Goal: Entertainment & Leisure: Browse casually

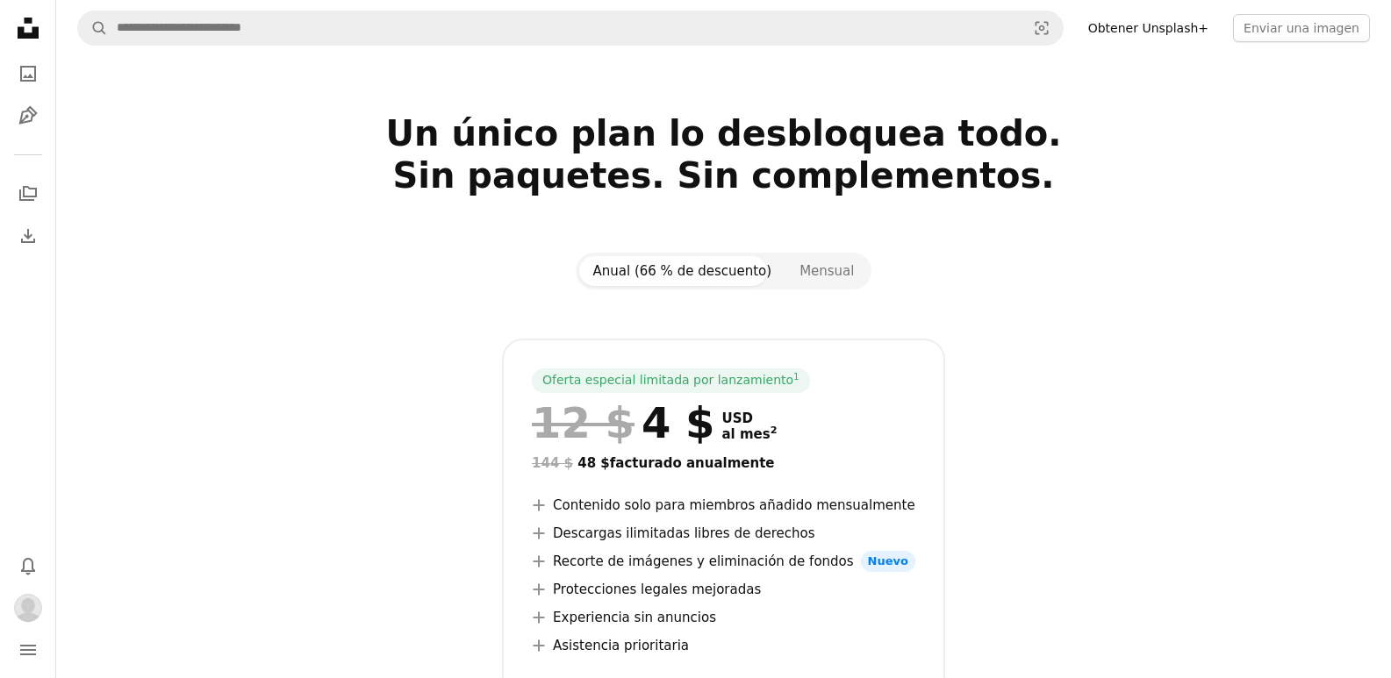
click at [25, 29] on icon "Unsplash logo Página de inicio de Unsplash" at bounding box center [28, 28] width 35 height 35
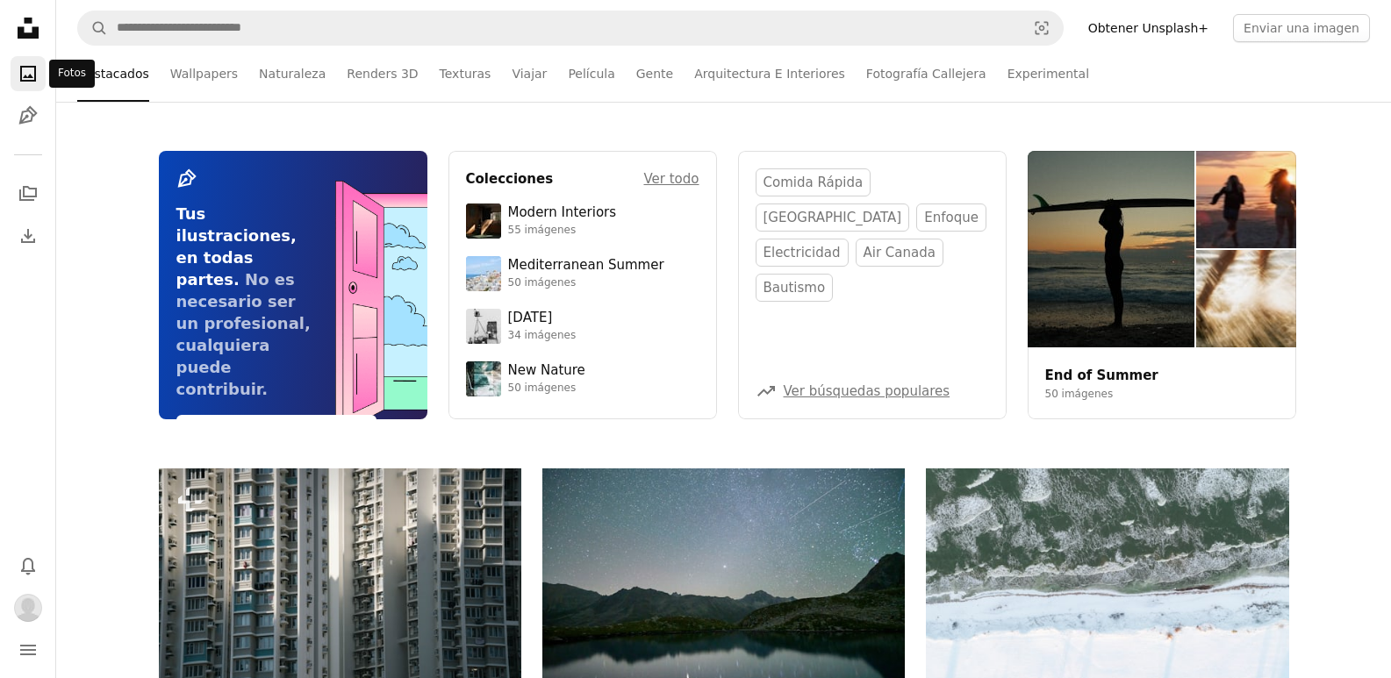
click at [25, 71] on icon "A photo" at bounding box center [28, 73] width 21 height 21
click at [27, 196] on icon "Colecciones" at bounding box center [28, 193] width 18 height 15
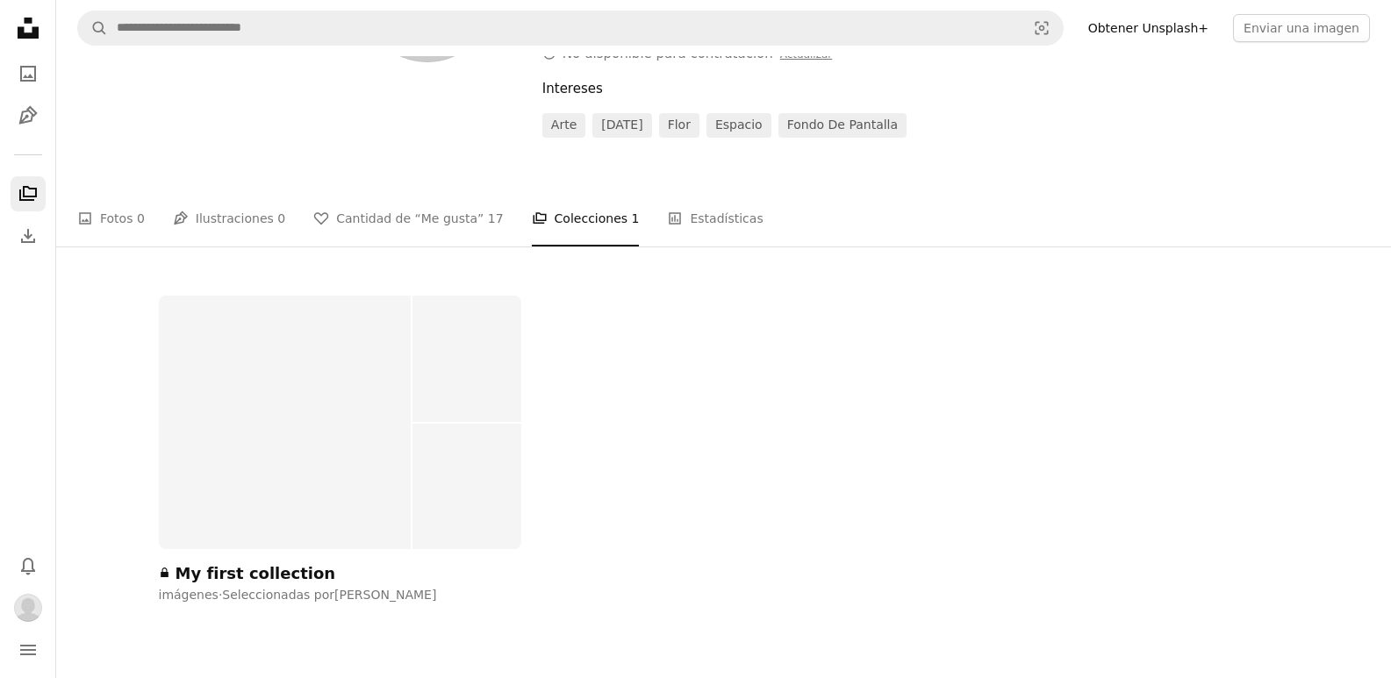
scroll to position [176, 0]
click at [371, 204] on link "A heart Cantidad de “Me gusta” 17" at bounding box center [408, 218] width 190 height 56
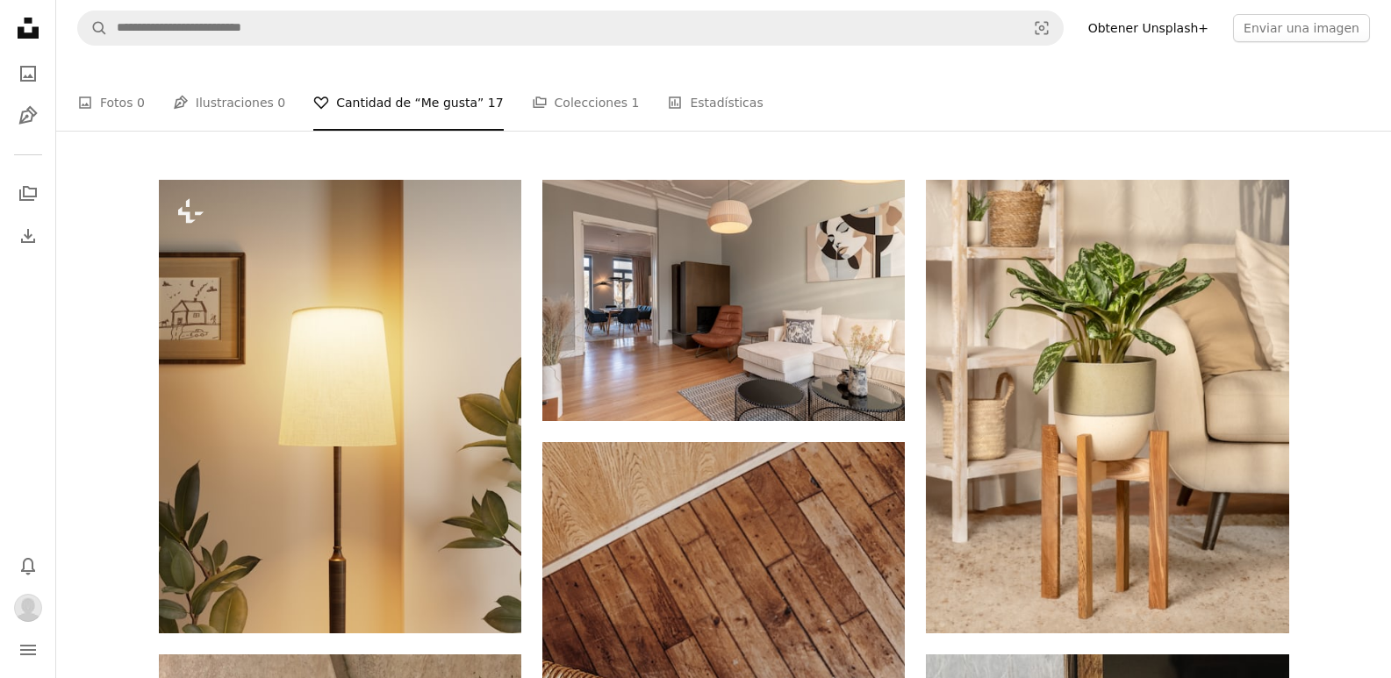
scroll to position [263, 0]
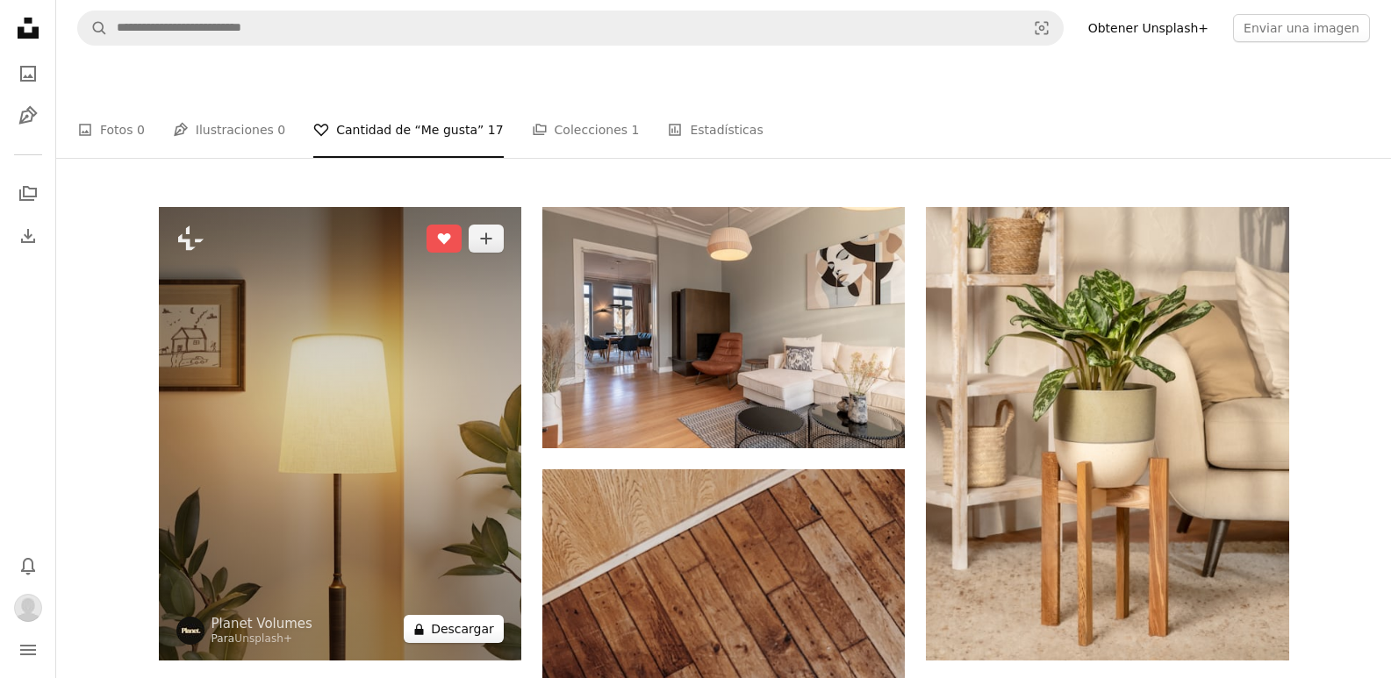
click at [463, 615] on button "A lock Descargar" at bounding box center [454, 629] width 100 height 28
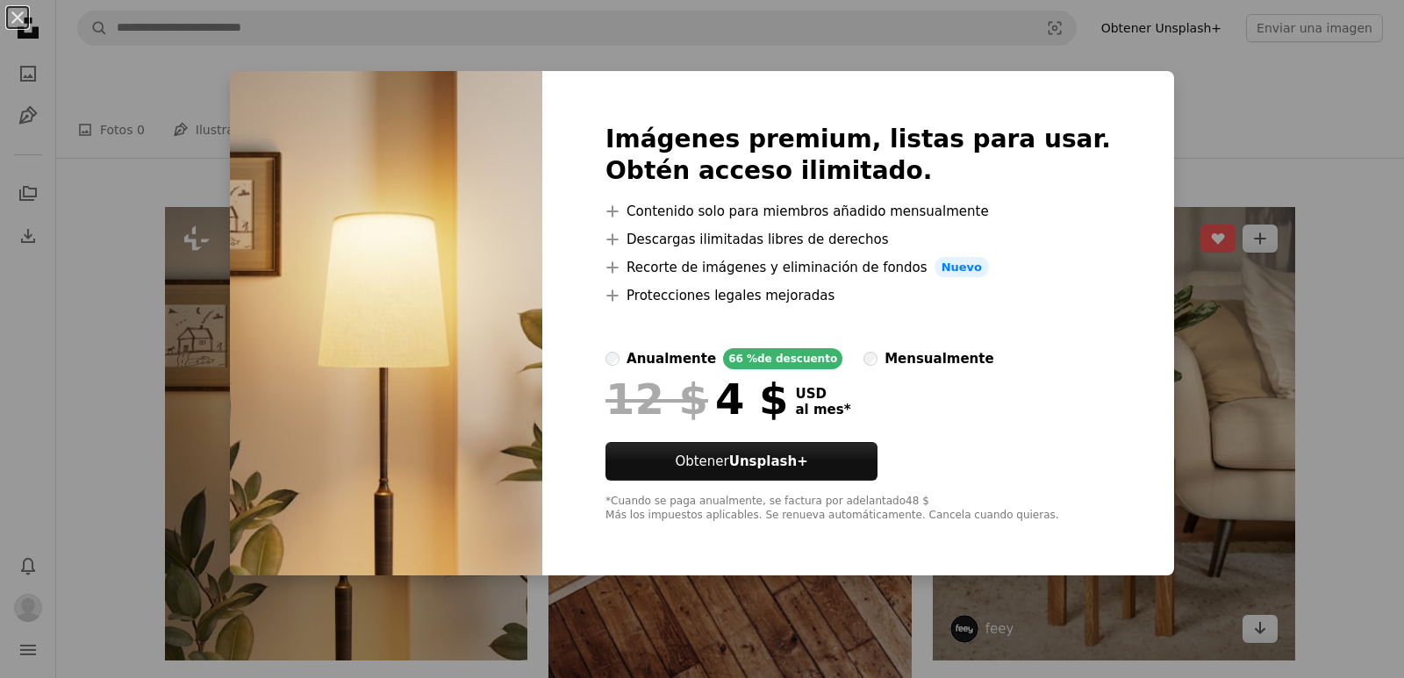
drag, startPoint x: 1147, startPoint y: 274, endPoint x: 1137, endPoint y: 284, distance: 14.3
click at [1147, 276] on div "An X shape Imágenes premium, listas para usar. Obtén acceso ilimitado. A plus s…" at bounding box center [702, 339] width 1404 height 678
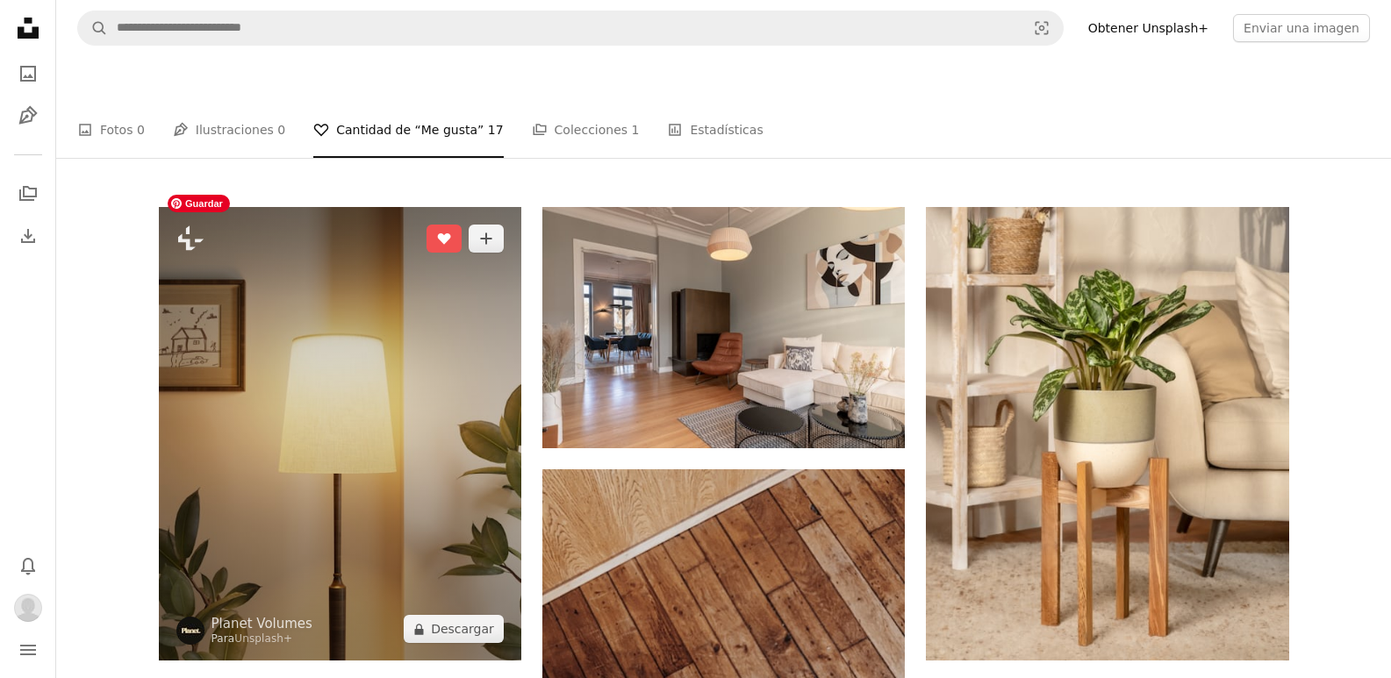
click at [320, 527] on img at bounding box center [340, 434] width 362 height 454
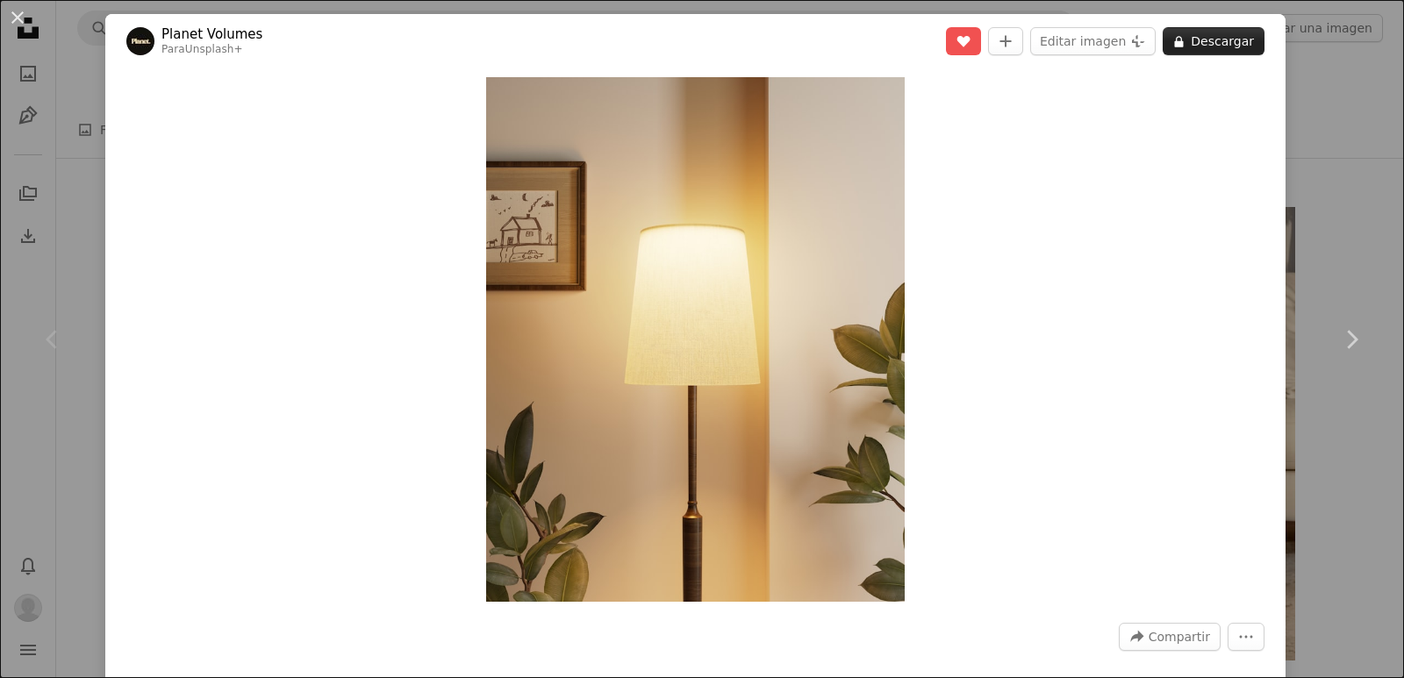
click at [1216, 37] on button "A lock Descargar" at bounding box center [1214, 41] width 102 height 28
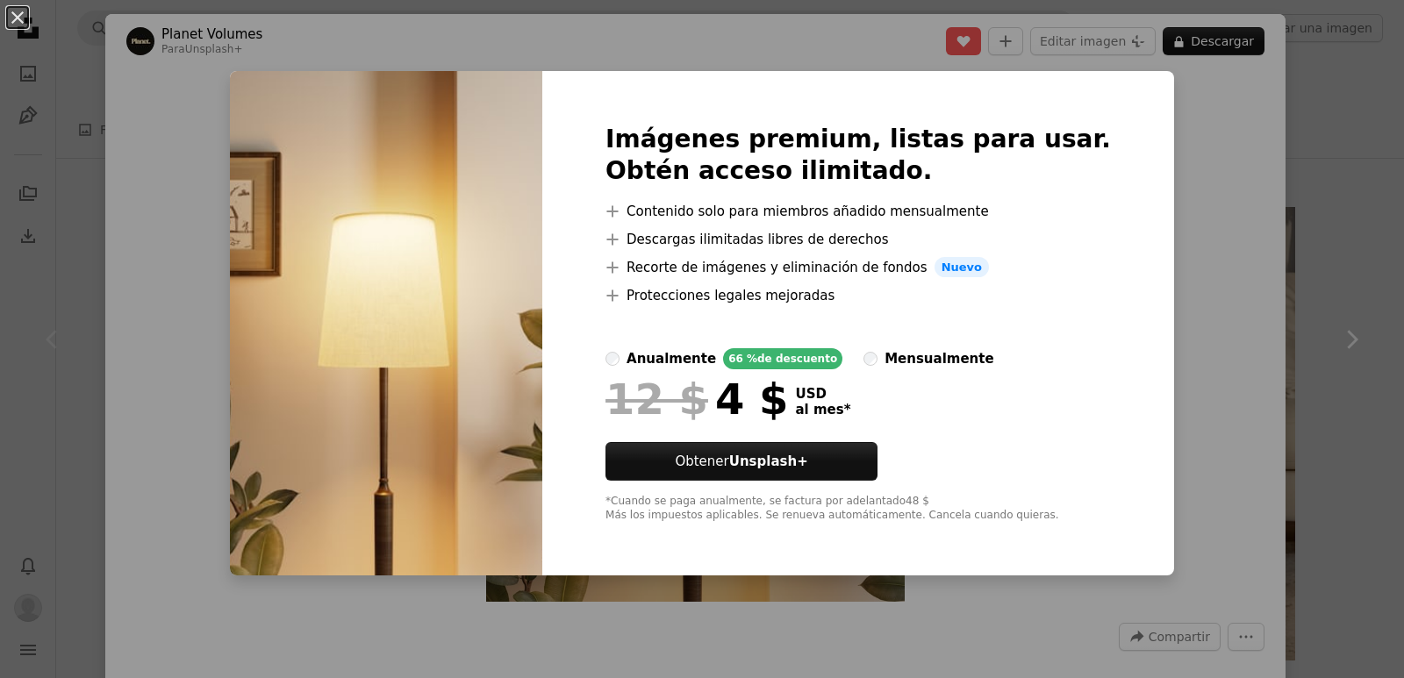
drag, startPoint x: 1178, startPoint y: 185, endPoint x: 1169, endPoint y: 192, distance: 11.2
click at [1178, 186] on div "An X shape Imágenes premium, listas para usar. Obtén acceso ilimitado. A plus s…" at bounding box center [702, 339] width 1404 height 678
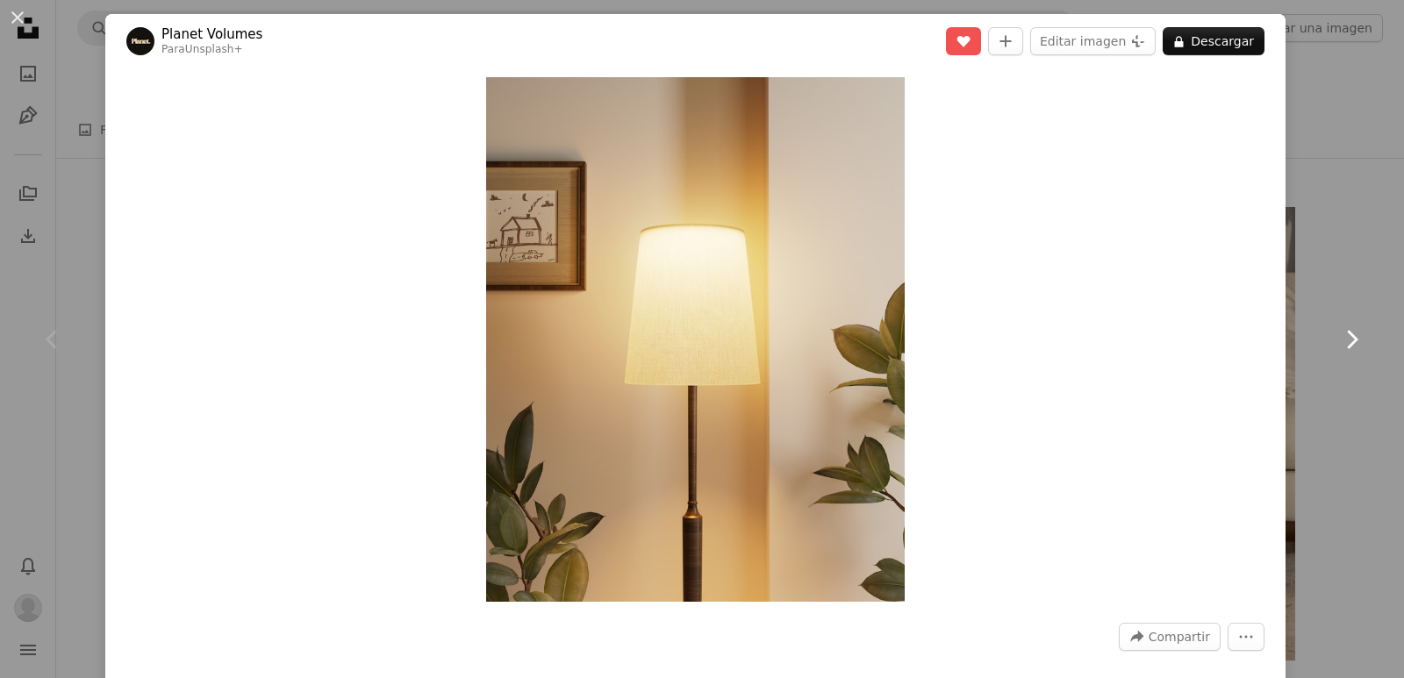
click at [1341, 286] on link "Chevron right" at bounding box center [1351, 339] width 105 height 169
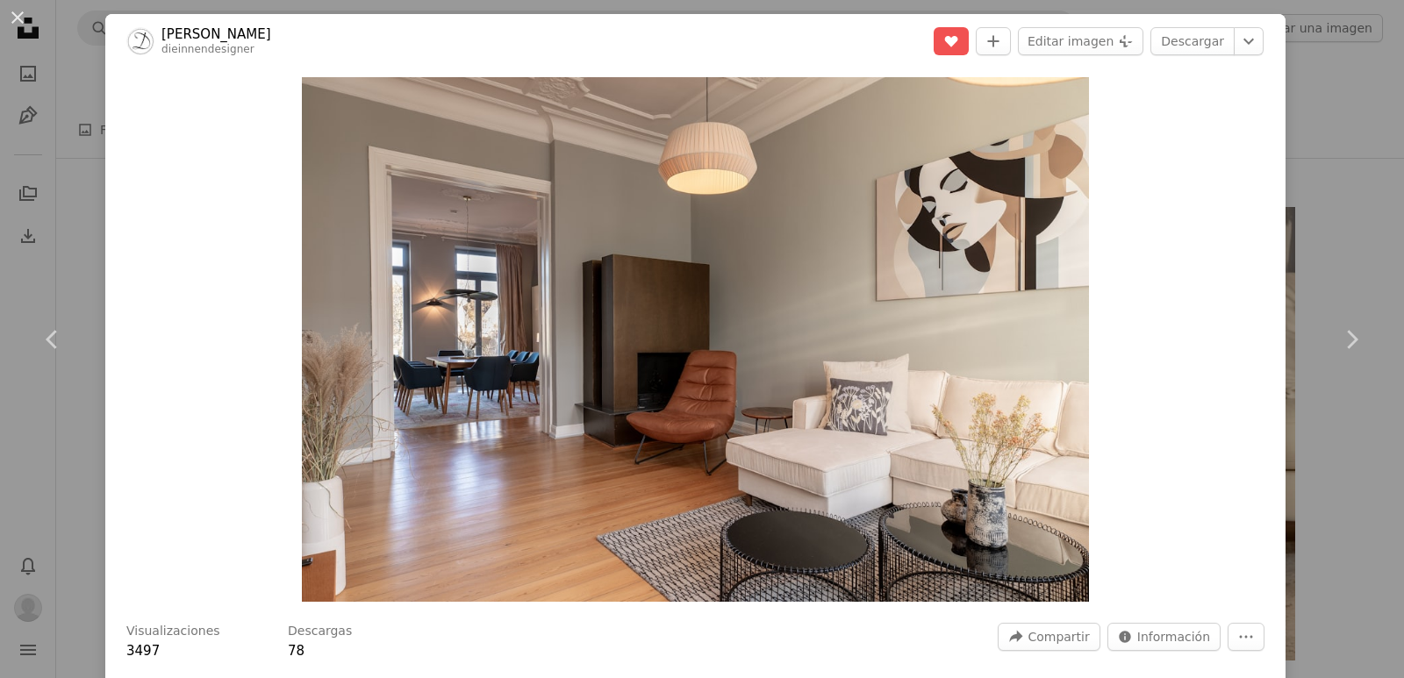
click at [72, 64] on div "An X shape Chevron left Chevron right [PERSON_NAME] dieinnendesigner A heart A …" at bounding box center [702, 339] width 1404 height 678
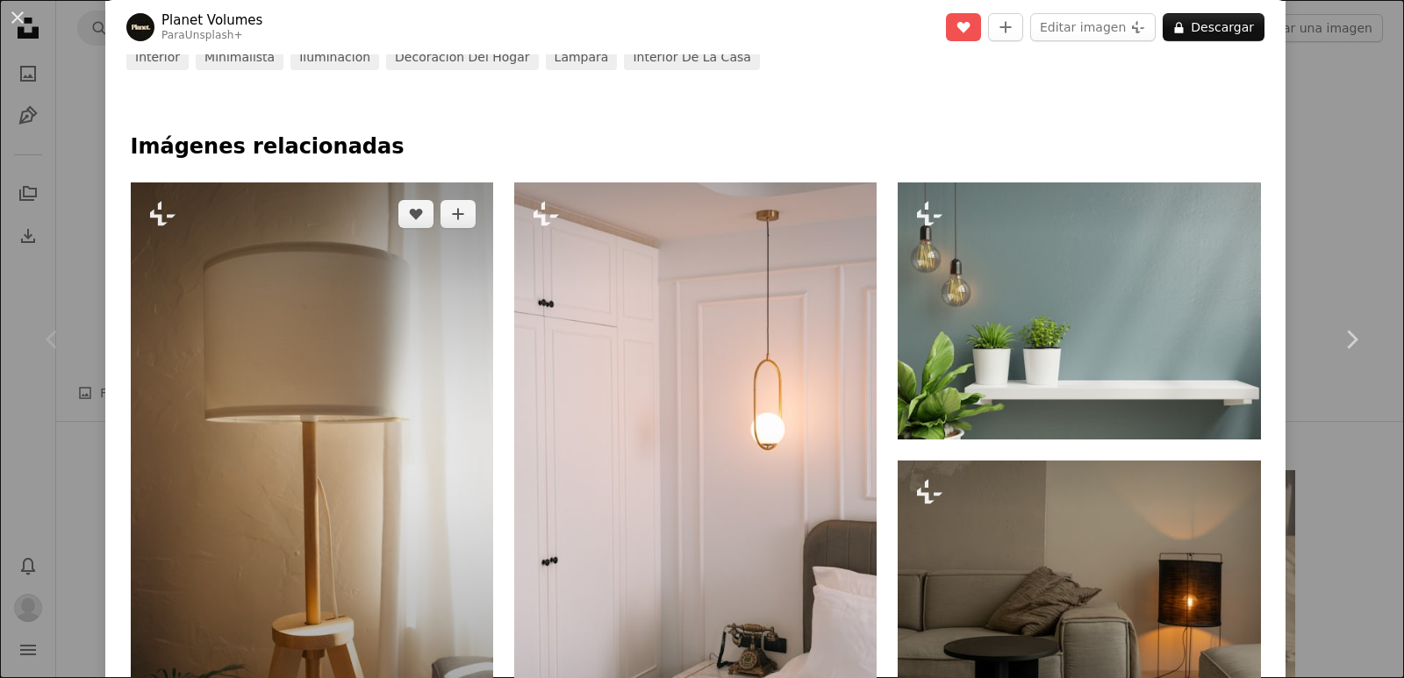
scroll to position [790, 0]
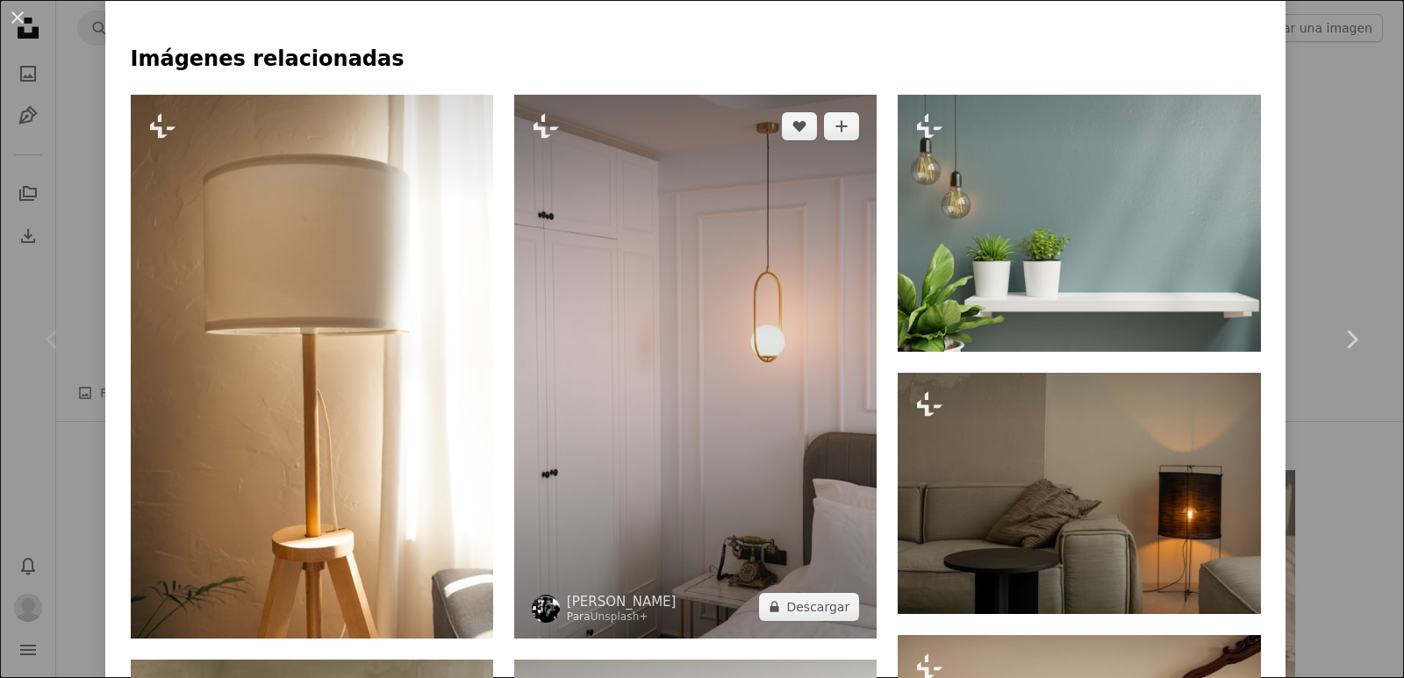
click at [690, 462] on img at bounding box center [695, 367] width 362 height 544
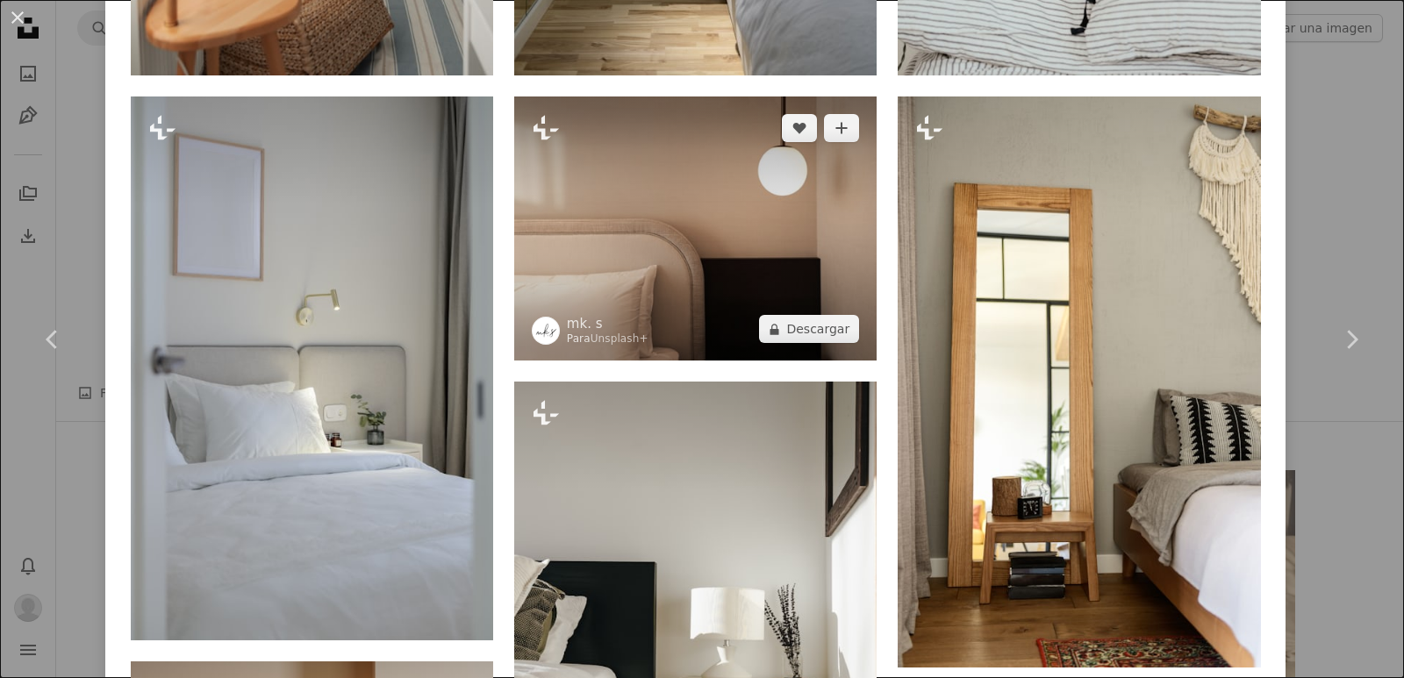
scroll to position [1755, 0]
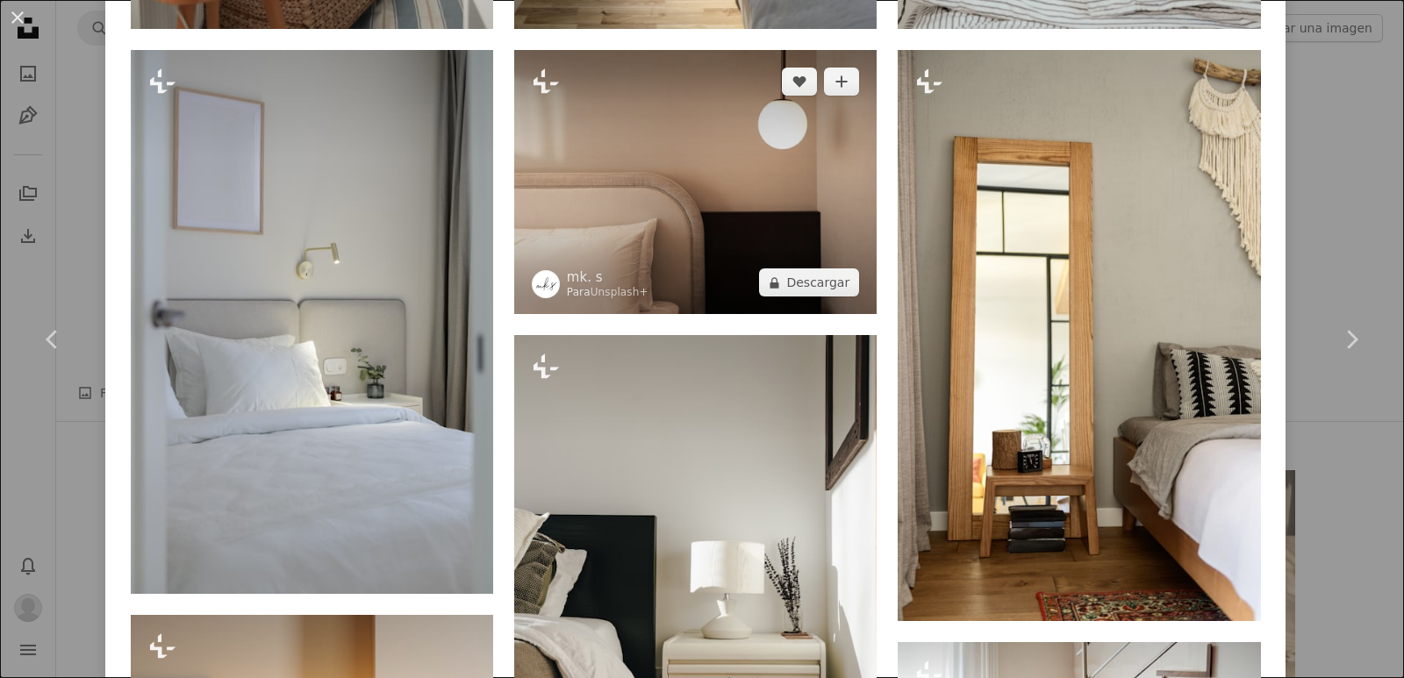
click at [656, 204] on img at bounding box center [695, 182] width 362 height 264
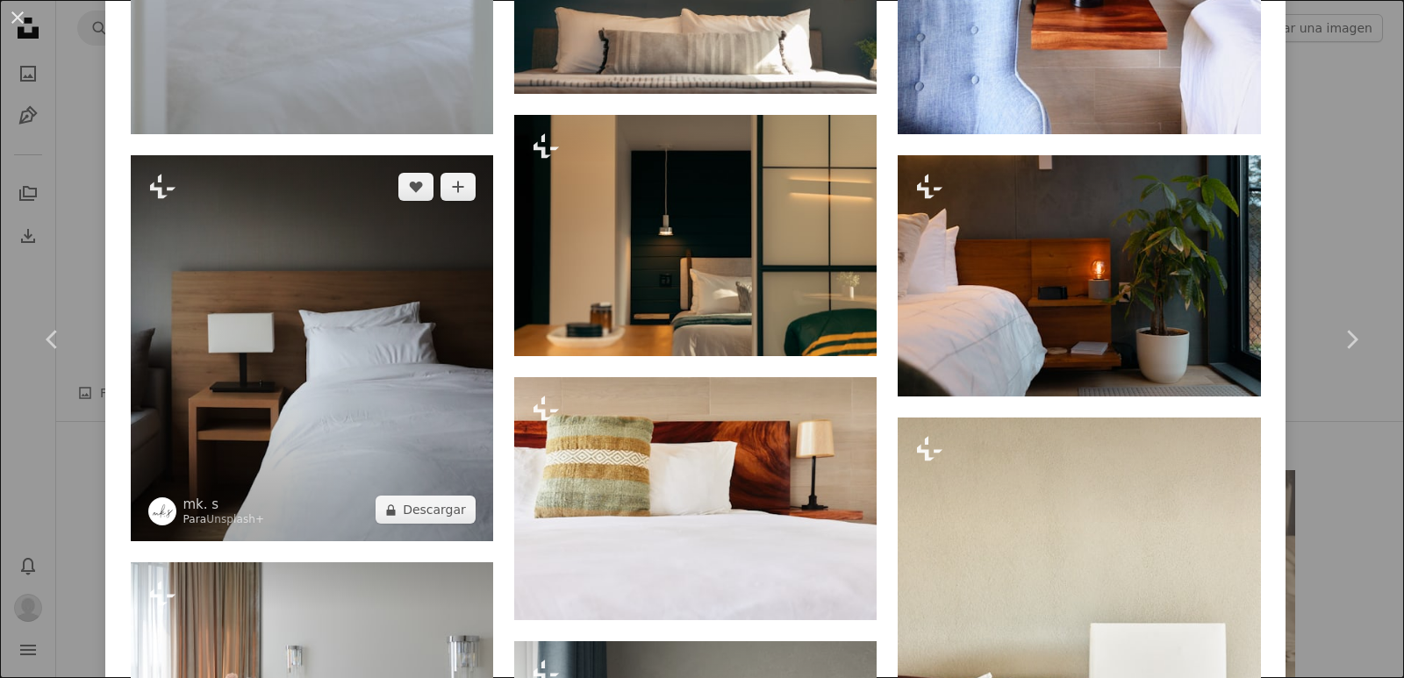
scroll to position [1316, 0]
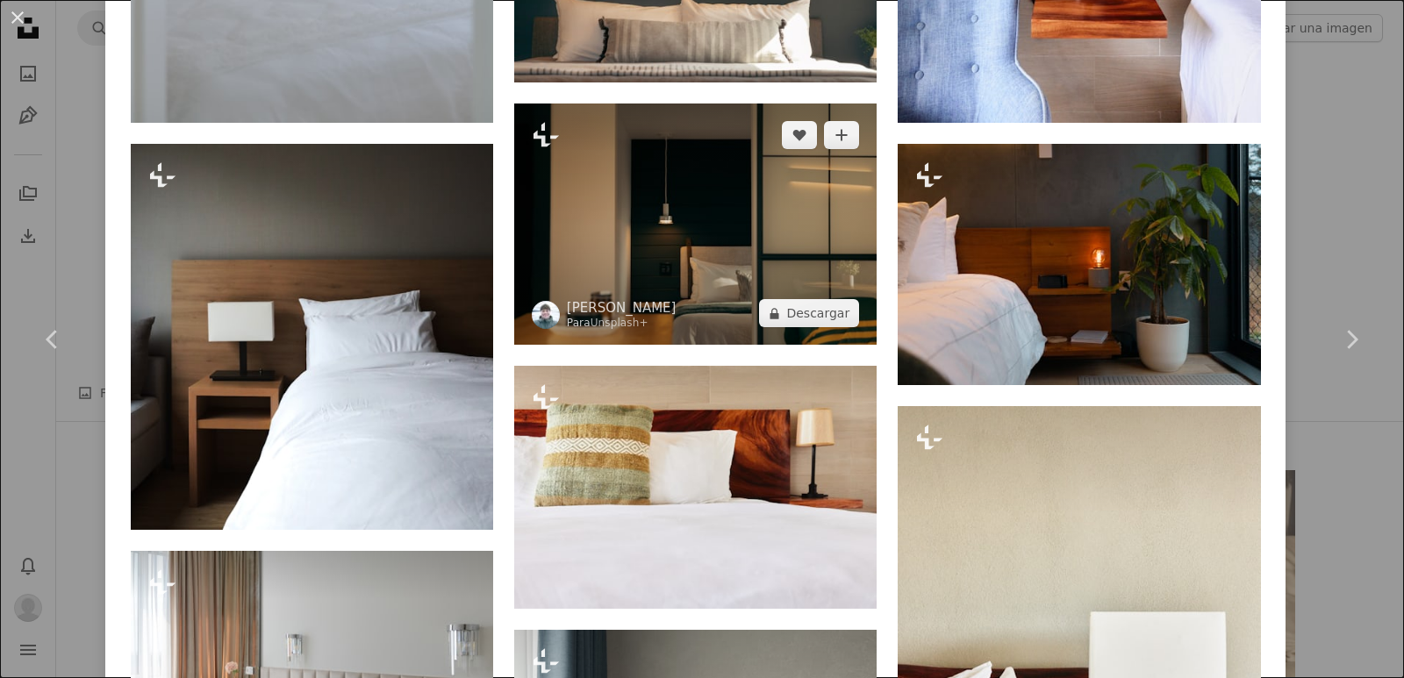
click at [694, 252] on img at bounding box center [695, 224] width 362 height 241
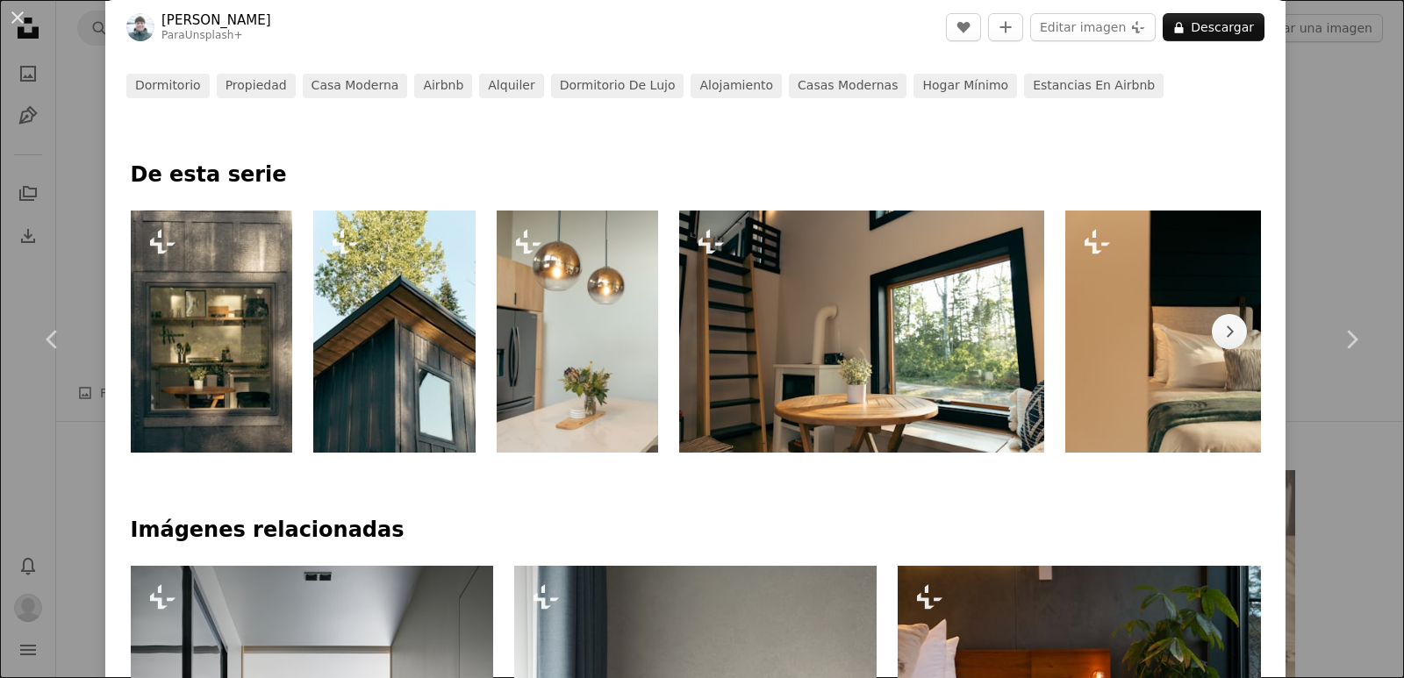
scroll to position [702, 0]
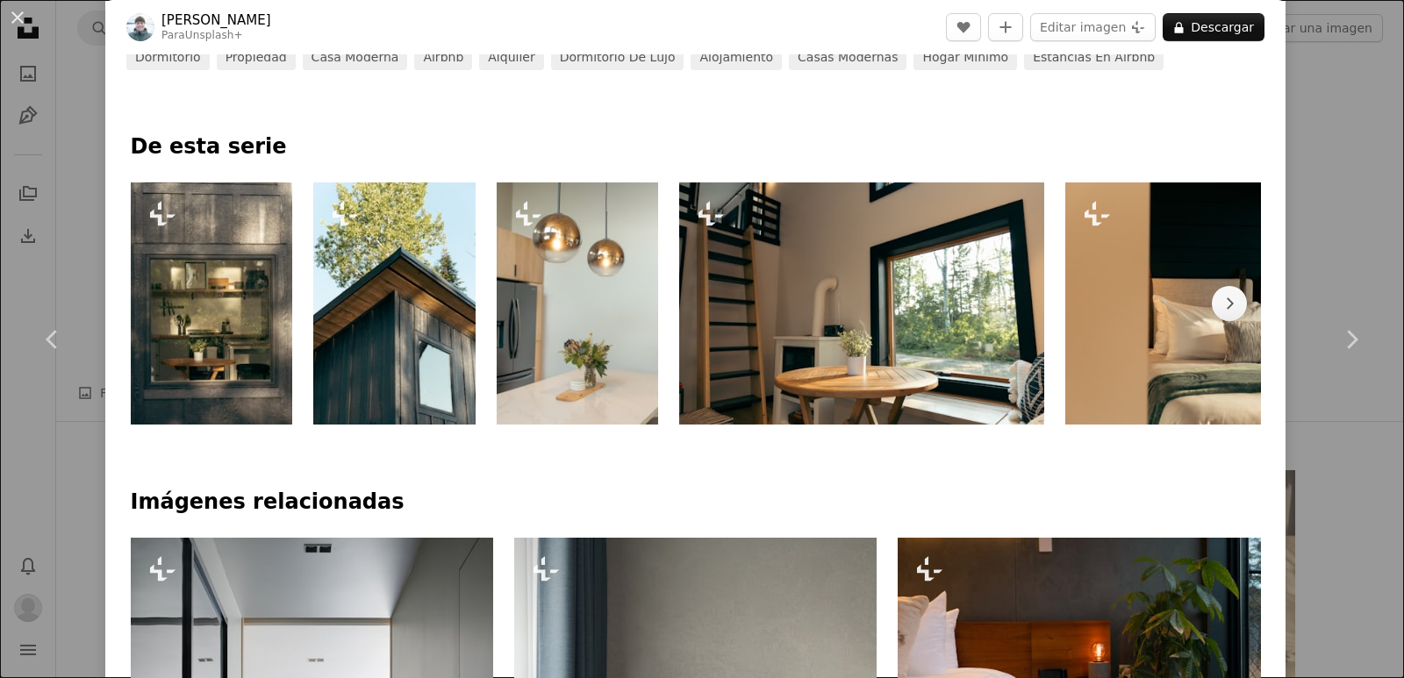
click at [572, 353] on img at bounding box center [578, 304] width 162 height 243
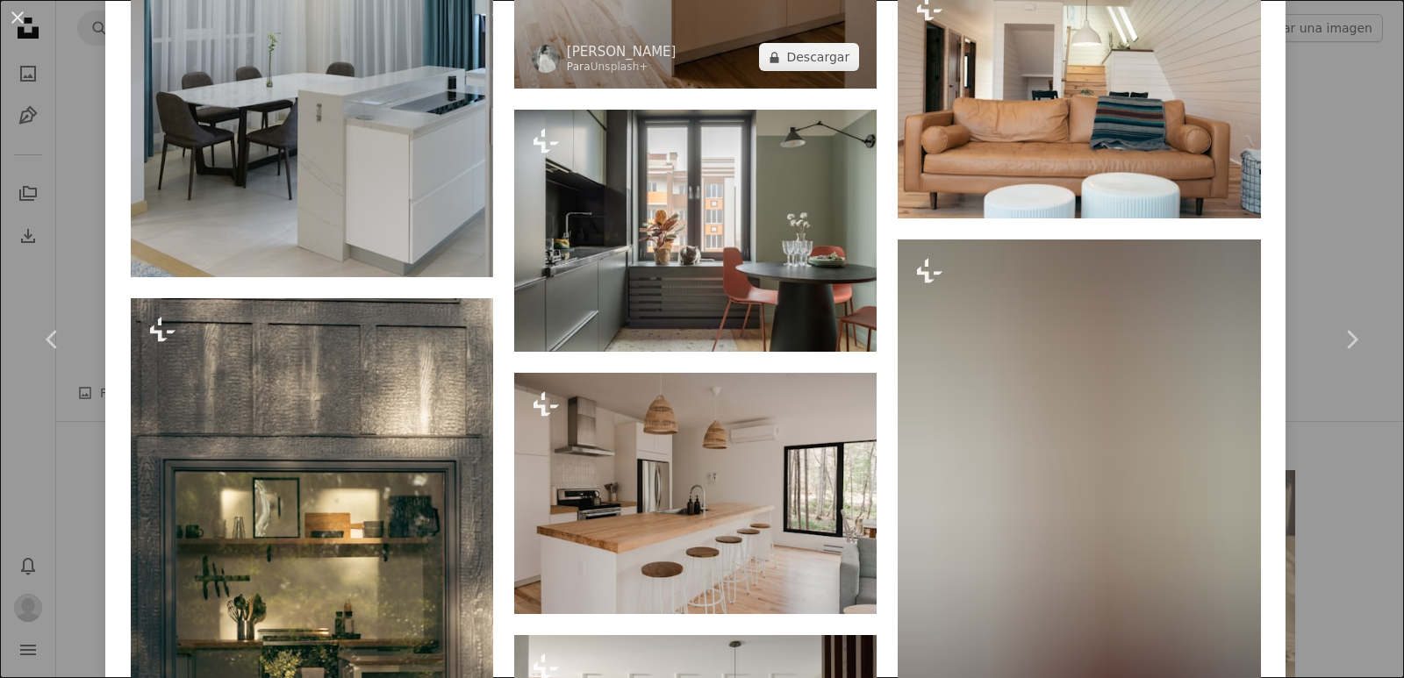
scroll to position [6735, 0]
